Goal: Find specific page/section: Find specific page/section

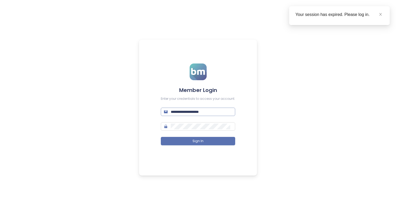
click at [209, 109] on input "**********" at bounding box center [201, 112] width 61 height 6
type input "**********"
click at [221, 138] on button "Sign In" at bounding box center [198, 141] width 74 height 8
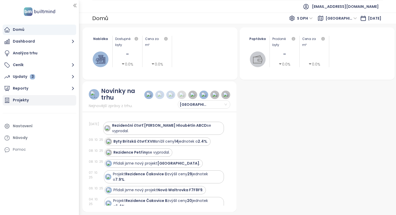
click at [46, 98] on div "Projekty" at bounding box center [40, 100] width 74 height 10
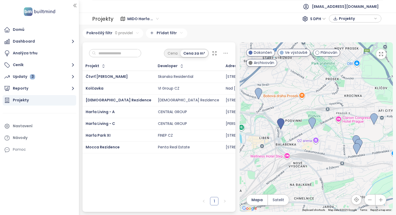
click at [32, 101] on div "Projekty" at bounding box center [40, 100] width 74 height 10
click at [154, 19] on span "MIDO Harfa konkurence" at bounding box center [142, 19] width 31 height 8
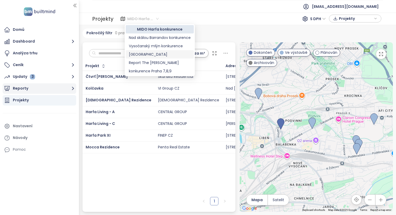
click at [69, 90] on button "Reporty" at bounding box center [40, 88] width 74 height 10
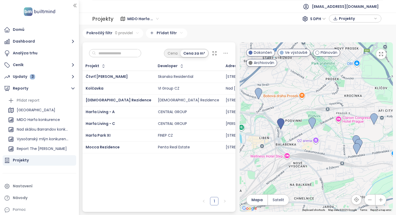
click at [154, 16] on span "MIDO Harfa konkurence" at bounding box center [142, 19] width 31 height 8
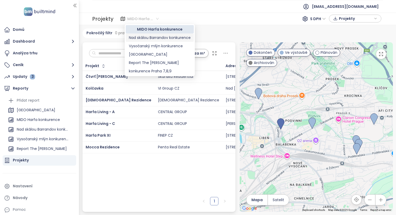
click at [152, 39] on div "Nad skálou Barrandov konkurence" at bounding box center [160, 38] width 62 height 6
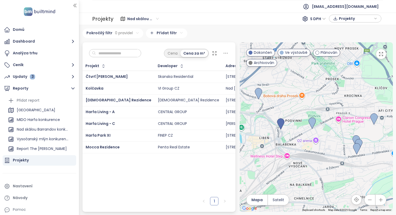
click at [158, 17] on div "Nad skálou Barrandov konkurence" at bounding box center [143, 19] width 36 height 8
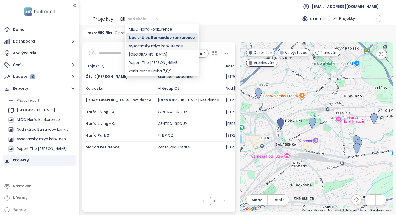
click at [160, 43] on div "Vysočanský mlýn konkurence" at bounding box center [162, 46] width 72 height 8
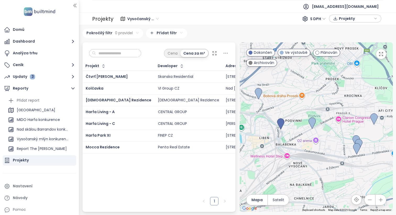
click at [150, 17] on span "Vysočanský mlýn konkurence" at bounding box center [142, 19] width 31 height 8
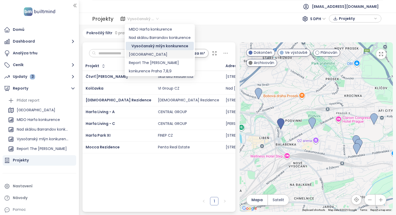
click at [154, 53] on div "[GEOGRAPHIC_DATA]" at bounding box center [160, 55] width 62 height 6
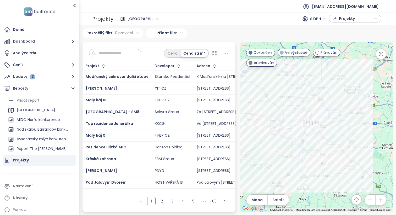
click at [141, 20] on span "[GEOGRAPHIC_DATA]" at bounding box center [142, 19] width 31 height 8
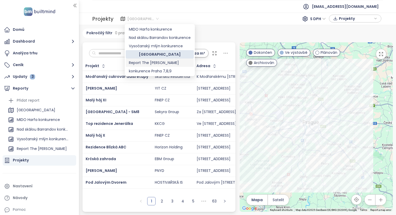
click at [154, 63] on div "Report The [PERSON_NAME]" at bounding box center [160, 63] width 62 height 6
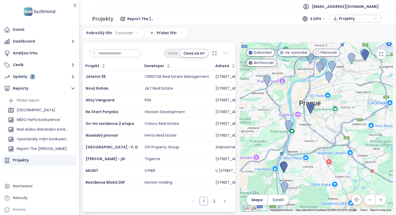
click at [155, 18] on span "Report The [PERSON_NAME]" at bounding box center [142, 19] width 31 height 8
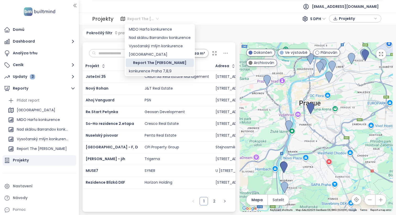
click at [169, 70] on div "konkurence Praha 7,8,9" at bounding box center [160, 71] width 62 height 6
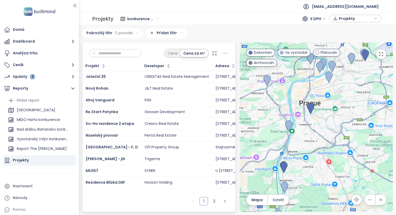
click at [155, 18] on span "konkurence Praha 7,8,9" at bounding box center [142, 19] width 31 height 8
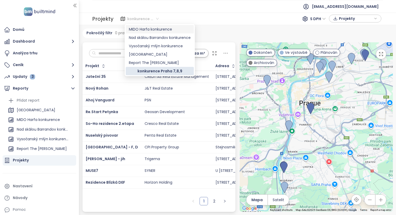
click at [160, 31] on div "MIDO Harfa konkurence" at bounding box center [160, 29] width 62 height 6
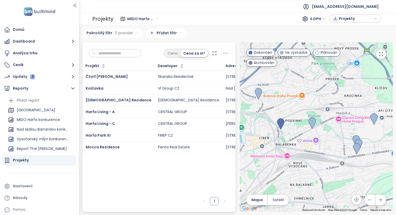
click at [124, 52] on input "text" at bounding box center [117, 53] width 42 height 8
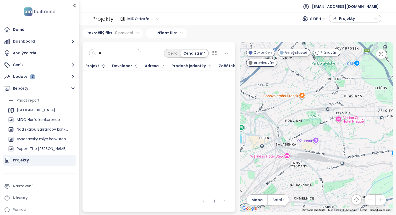
type input "*"
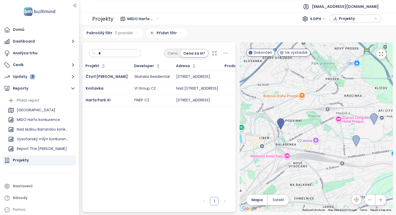
type input "*"
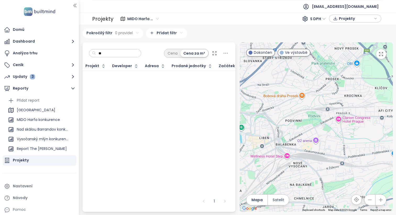
type input "*"
